Goal: Transaction & Acquisition: Book appointment/travel/reservation

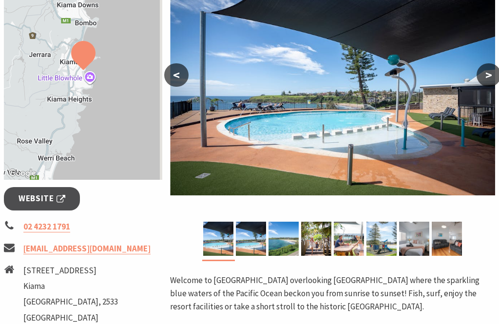
scroll to position [216, 0]
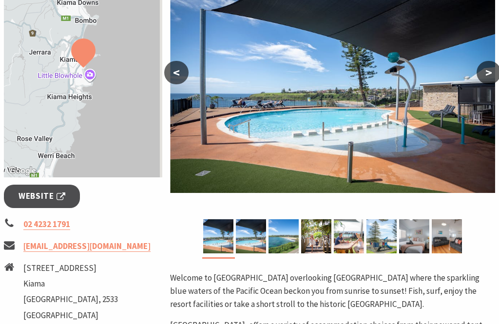
click at [418, 246] on img at bounding box center [414, 237] width 30 height 34
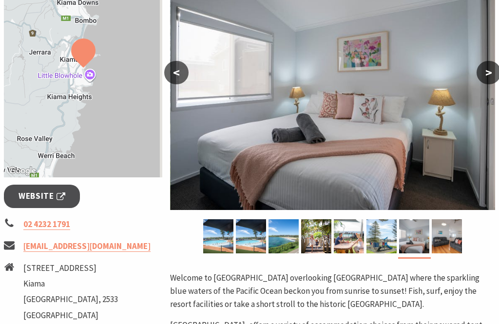
click at [490, 78] on button ">" at bounding box center [489, 72] width 24 height 23
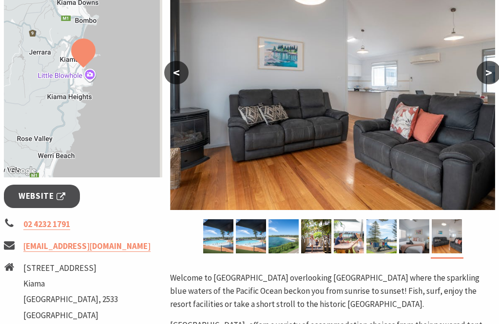
click at [496, 76] on button ">" at bounding box center [489, 72] width 24 height 23
click at [490, 75] on button ">" at bounding box center [489, 72] width 24 height 23
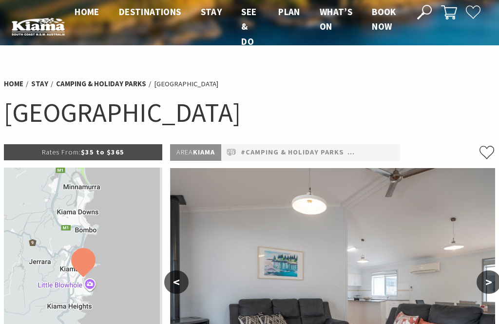
scroll to position [0, 0]
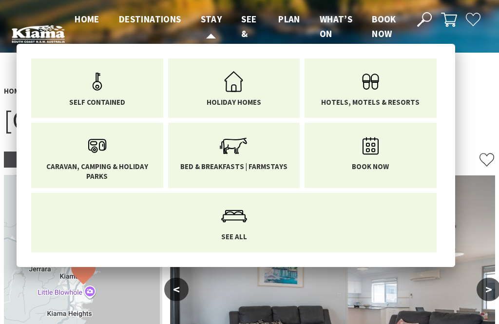
click at [211, 20] on span "Stay" at bounding box center [211, 19] width 21 height 12
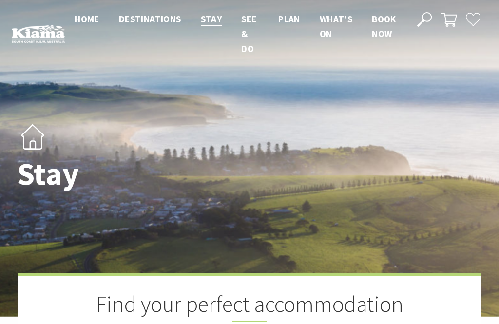
click at [391, 28] on span "Book now" at bounding box center [384, 26] width 24 height 26
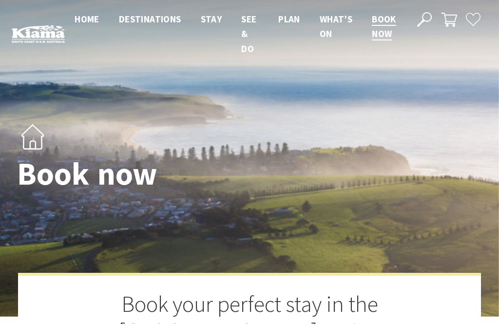
select select "3"
select select "2"
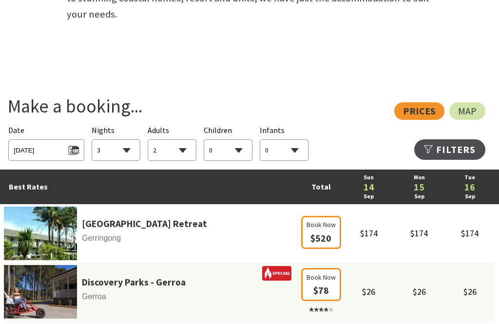
scroll to position [445, 0]
click at [61, 142] on span "Sun 14/09/2025" at bounding box center [46, 148] width 65 height 13
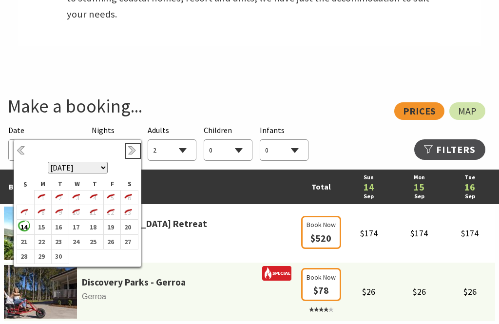
click at [133, 149] on link "Next" at bounding box center [133, 151] width 11 height 11
click at [132, 152] on link "Next" at bounding box center [133, 151] width 11 height 11
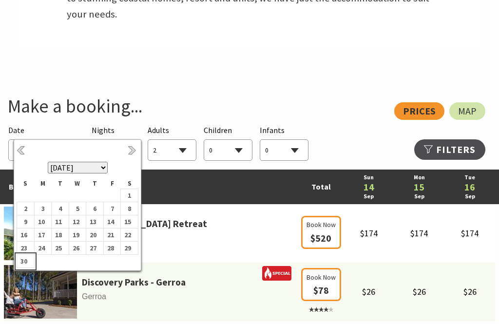
click at [25, 267] on b "30" at bounding box center [23, 261] width 13 height 13
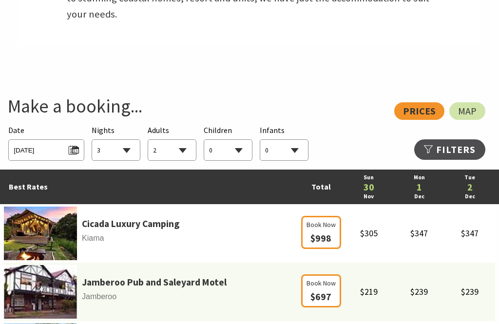
click at [131, 140] on select "1 2 3 4 5 6 7 8 9 10 11 12 13 14 15 16 17 18 19 20 21 22 23 24 25 26 27 28 29 30" at bounding box center [116, 150] width 48 height 21
click at [420, 102] on div "View: Prices Map" at bounding box center [245, 111] width 482 height 18
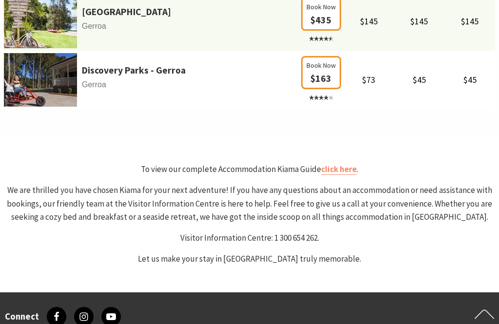
scroll to position [833, 0]
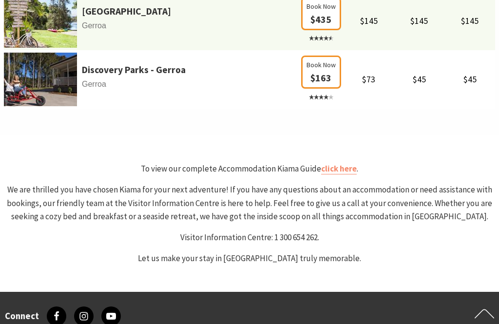
click at [339, 164] on link "click here" at bounding box center [339, 169] width 36 height 11
select select "3"
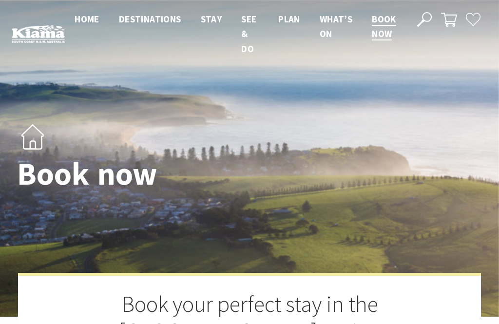
scroll to position [0, 0]
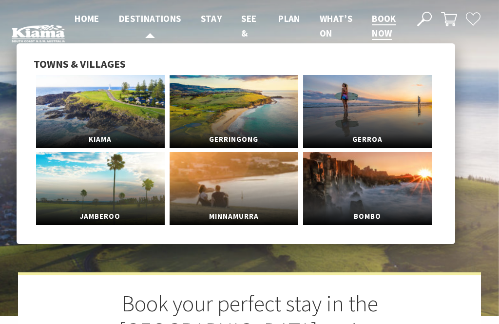
click at [155, 20] on span "Destinations" at bounding box center [150, 19] width 62 height 12
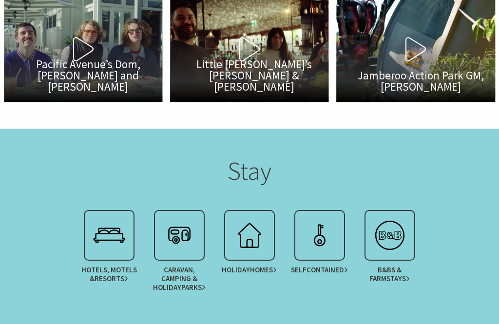
scroll to position [1568, 0]
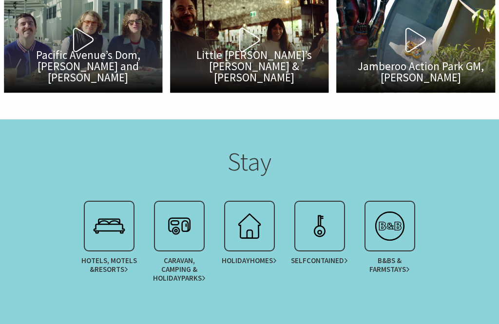
click at [182, 232] on img at bounding box center [179, 226] width 39 height 39
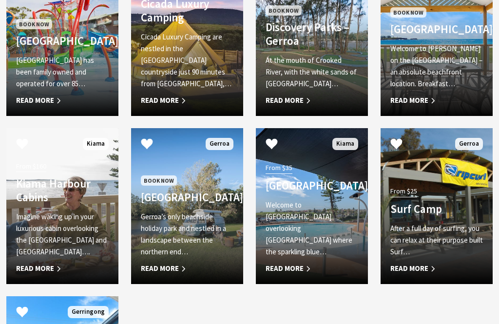
scroll to position [896, 0]
click at [325, 193] on h4 "[GEOGRAPHIC_DATA]" at bounding box center [312, 186] width 93 height 14
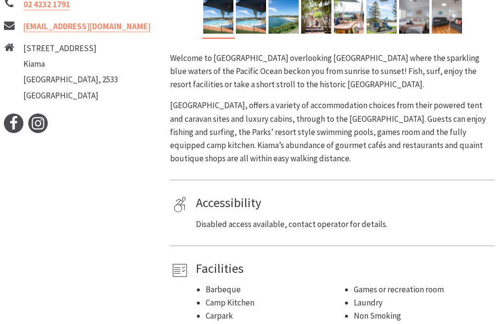
scroll to position [470, 0]
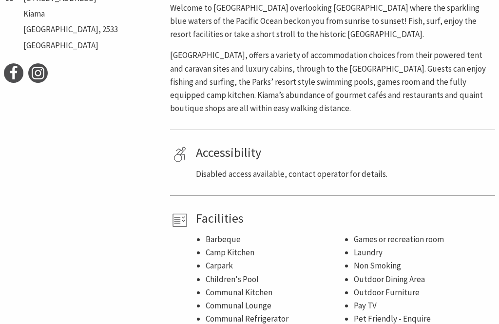
scroll to position [487, 0]
